Goal: Communication & Community: Participate in discussion

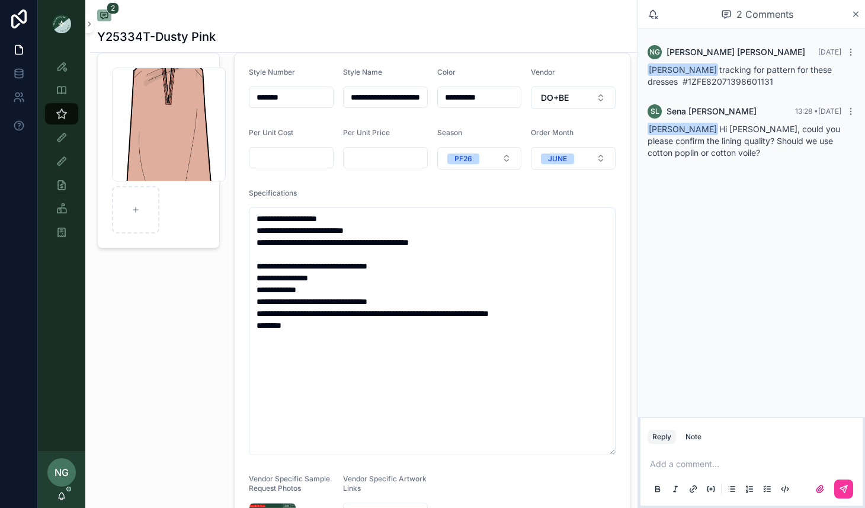
scroll to position [42, 0]
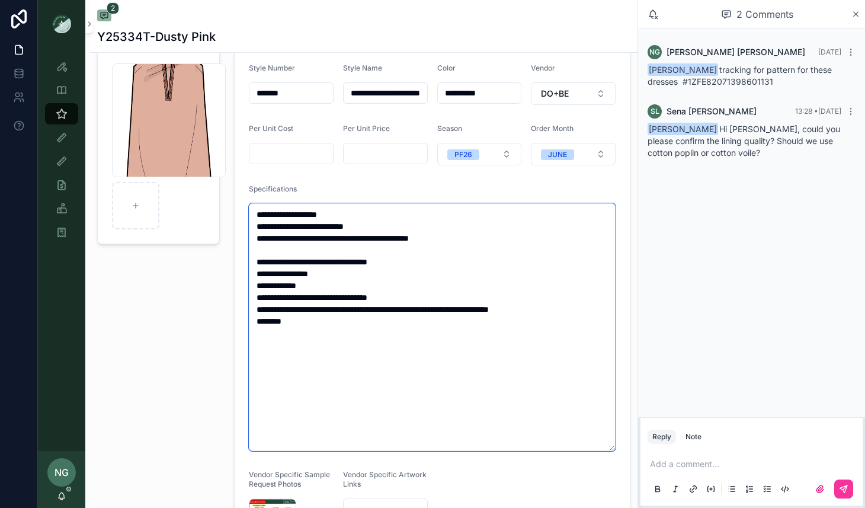
drag, startPoint x: 343, startPoint y: 297, endPoint x: 363, endPoint y: 298, distance: 20.8
click at [363, 298] on textarea "**********" at bounding box center [432, 327] width 367 height 248
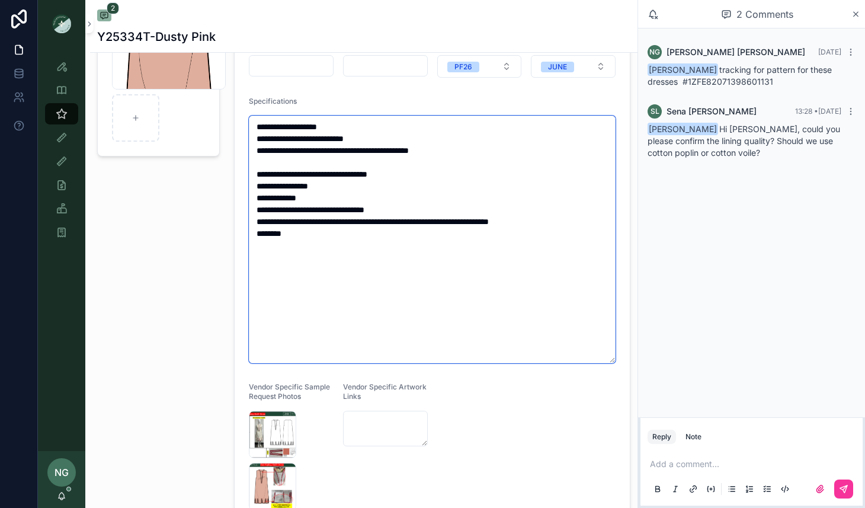
scroll to position [196, 0]
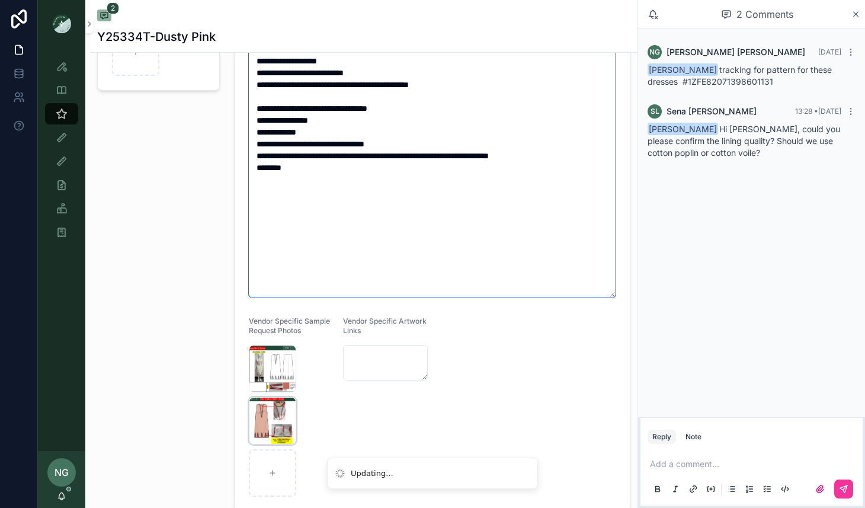
type textarea "**********"
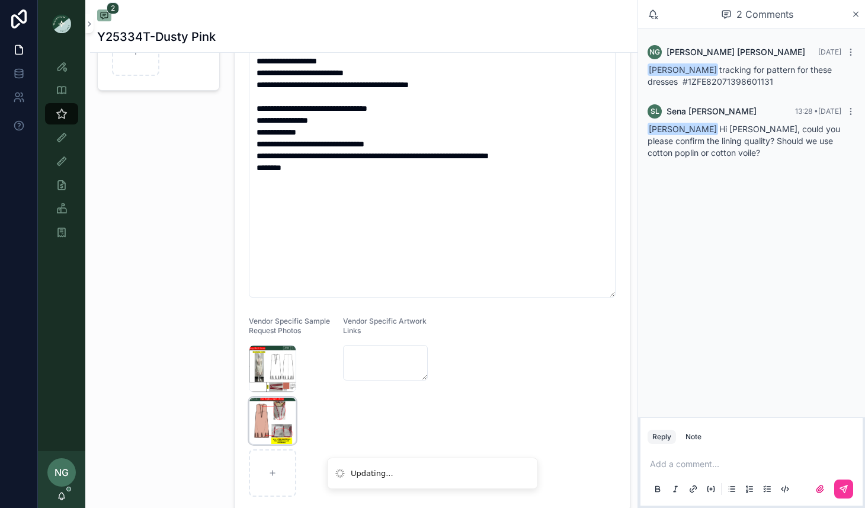
click at [264, 425] on div "Screenshot-2025-10-03-at-6.10.50-PM .png" at bounding box center [272, 420] width 47 height 47
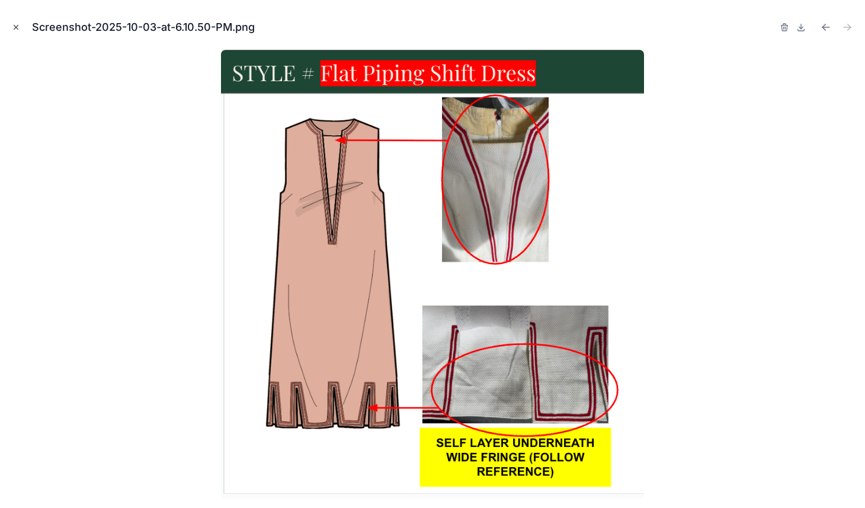
click at [14, 23] on button "Close modal" at bounding box center [15, 27] width 13 height 13
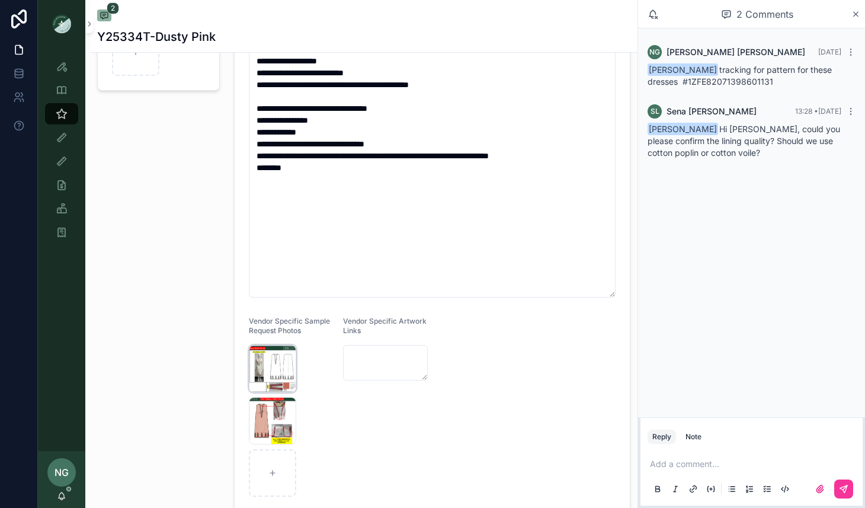
click at [267, 377] on div "Screenshot-2025-10-03-at-6.10.27-PM .png" at bounding box center [272, 368] width 47 height 47
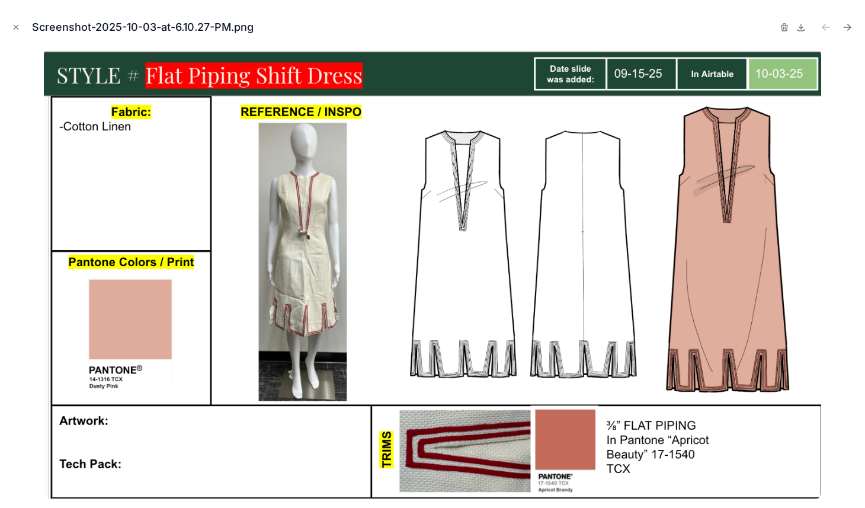
click at [27, 20] on div "Screenshot-2025-10-03-at-6.10.27-PM.png" at bounding box center [432, 27] width 846 height 36
click at [18, 20] on div "Screenshot-2025-10-03-at-6.10.27-PM.png" at bounding box center [432, 27] width 846 height 36
click at [17, 26] on icon "Close modal" at bounding box center [16, 27] width 4 height 4
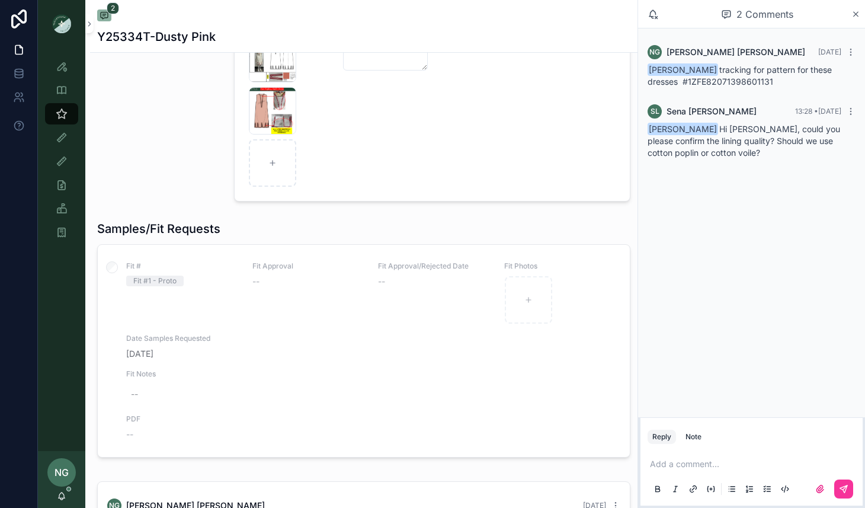
scroll to position [527, 0]
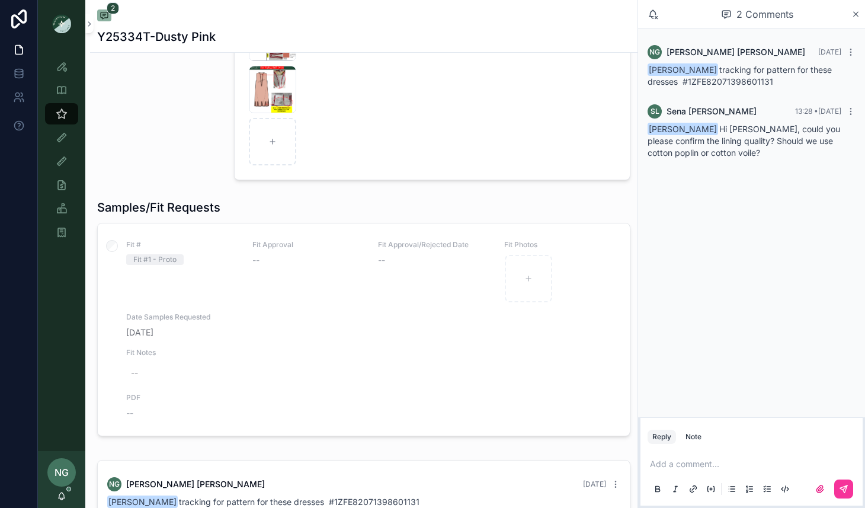
click at [697, 455] on div "Add a comment..." at bounding box center [752, 476] width 208 height 50
click at [689, 467] on p "scrollable content" at bounding box center [754, 464] width 208 height 12
click at [842, 486] on icon "scrollable content" at bounding box center [843, 488] width 9 height 9
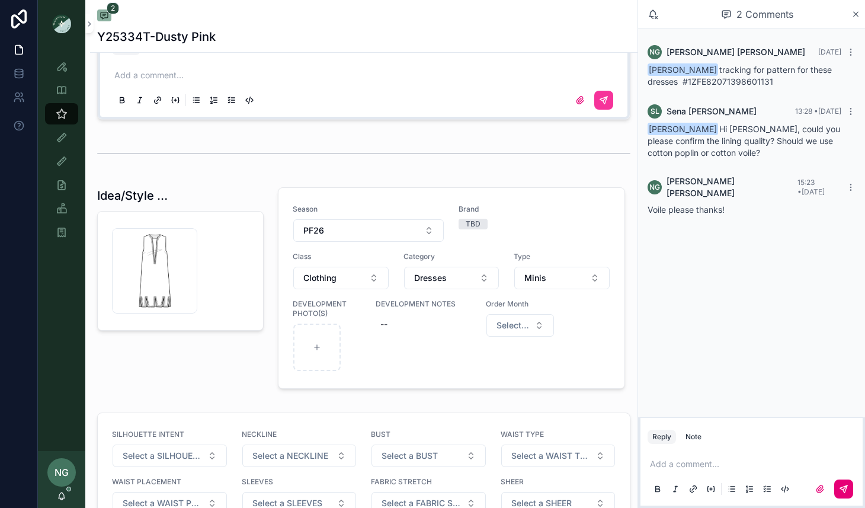
scroll to position [1131, 0]
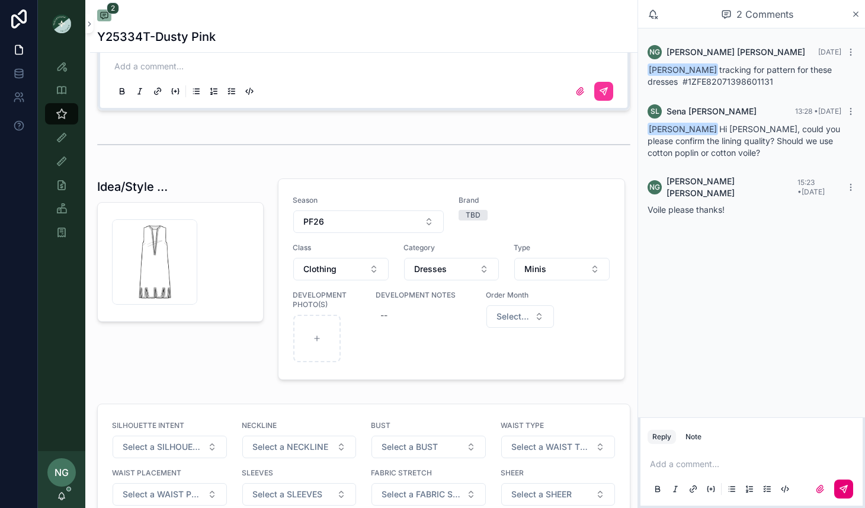
click at [588, 212] on div "TBD" at bounding box center [535, 215] width 152 height 11
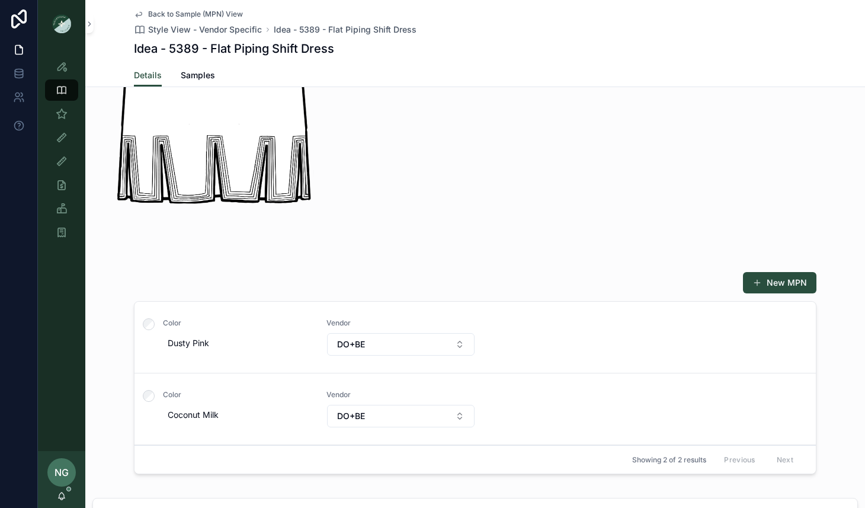
scroll to position [603, 0]
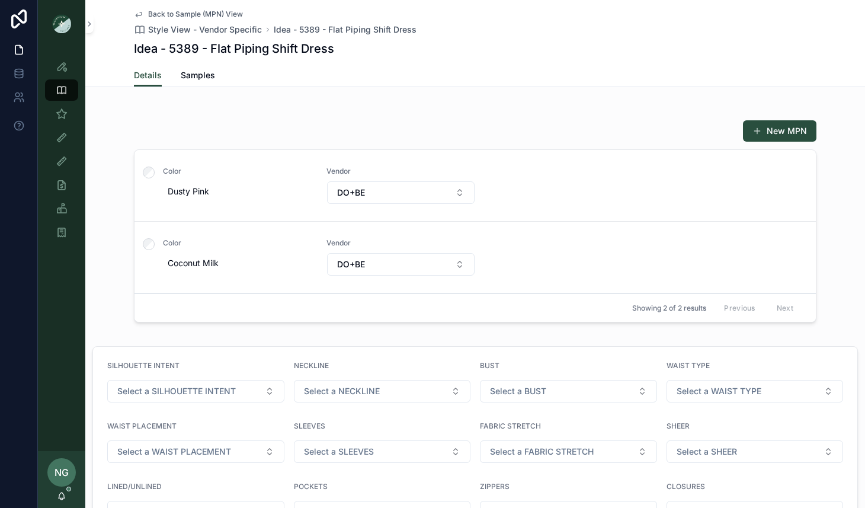
click at [609, 249] on div "Color Coconut Milk Vendor DO+BE" at bounding box center [475, 257] width 653 height 38
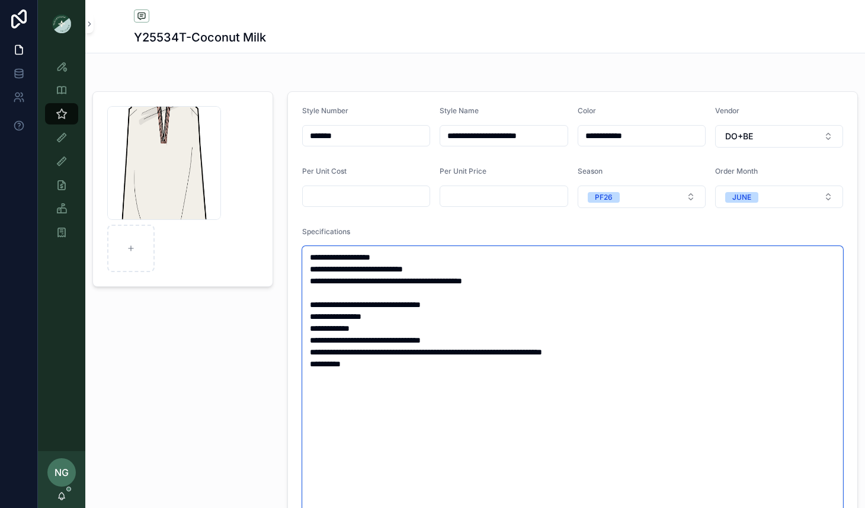
drag, startPoint x: 418, startPoint y: 340, endPoint x: 397, endPoint y: 340, distance: 21.3
click at [397, 340] on textarea "**********" at bounding box center [572, 381] width 541 height 271
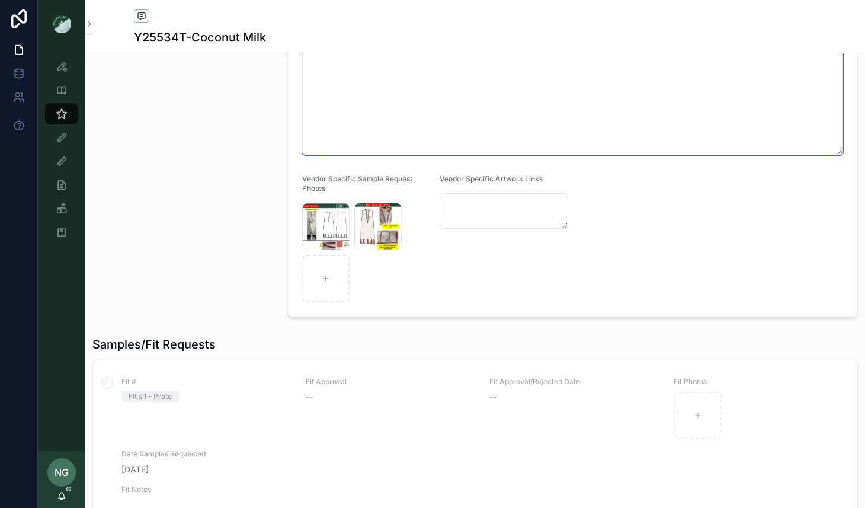
scroll to position [433, 0]
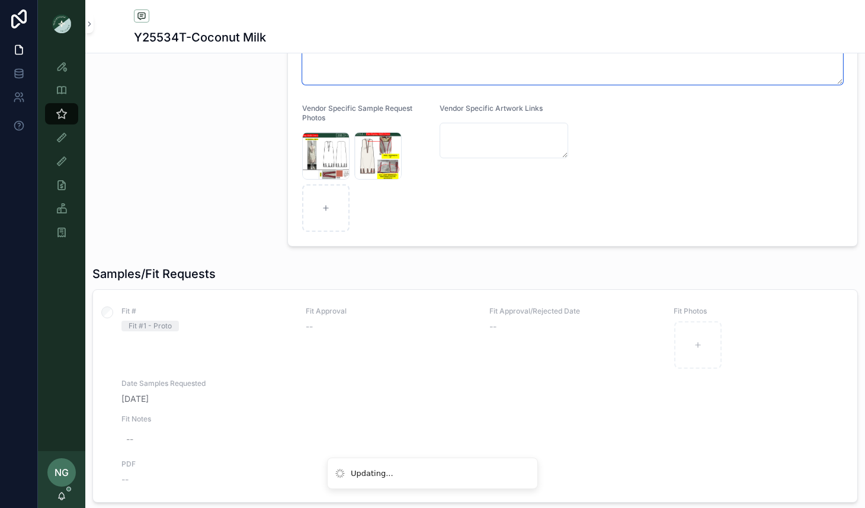
type textarea "**********"
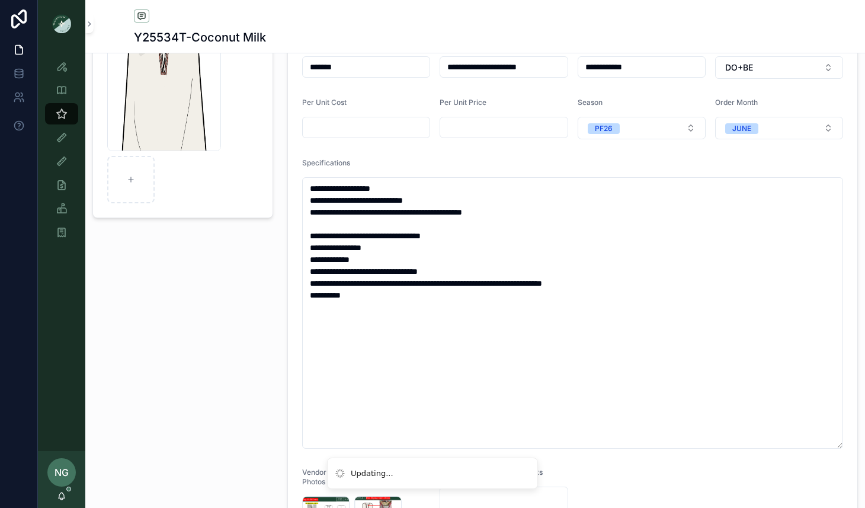
scroll to position [0, 0]
